Goal: Use online tool/utility: Use online tool/utility

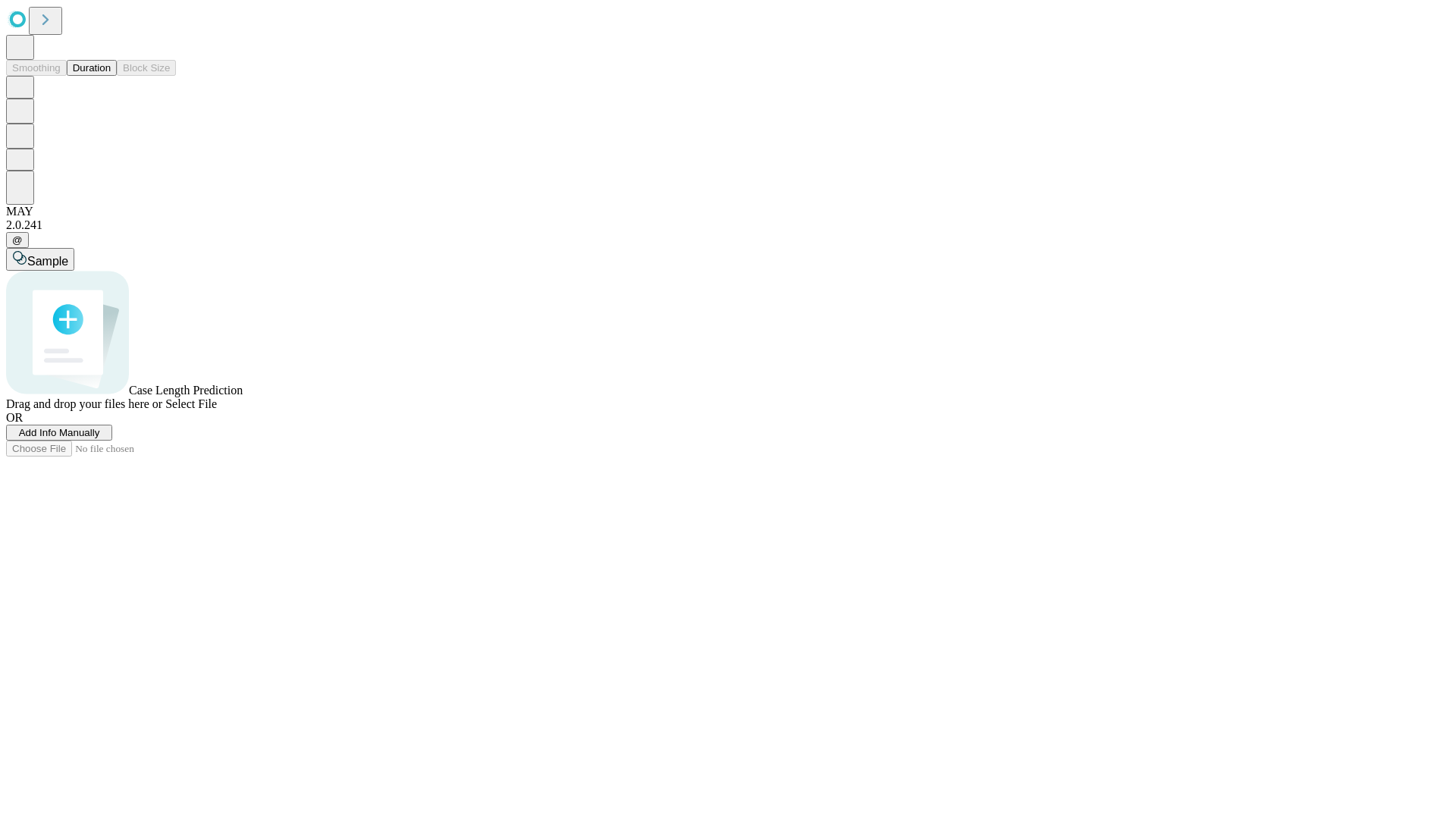
click at [111, 76] on button "Duration" at bounding box center [92, 67] width 50 height 16
click at [68, 255] on span "Sample" at bounding box center [48, 260] width 41 height 13
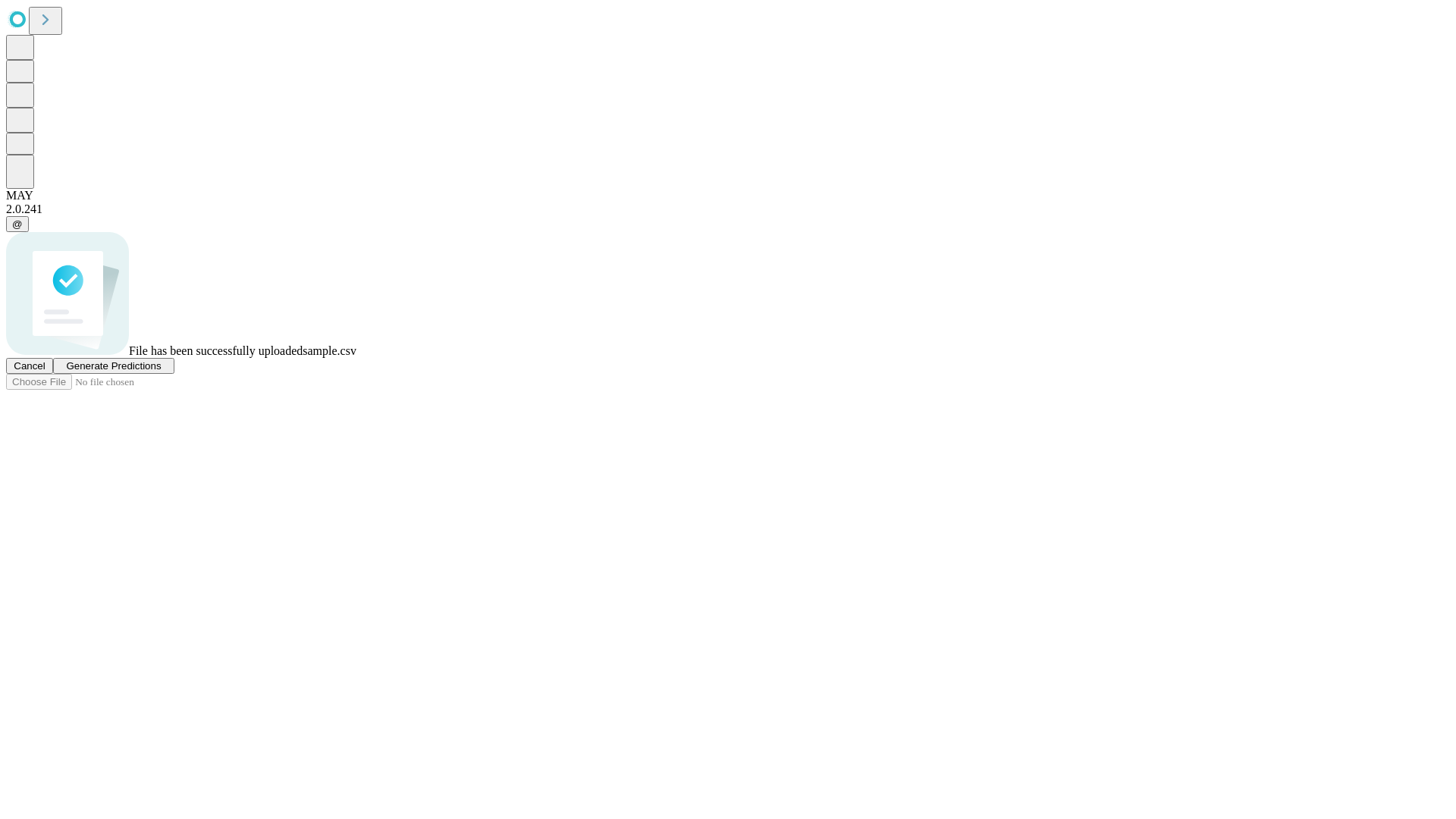
click at [160, 372] on span "Generate Predictions" at bounding box center [113, 366] width 95 height 12
